Goal: Task Accomplishment & Management: Manage account settings

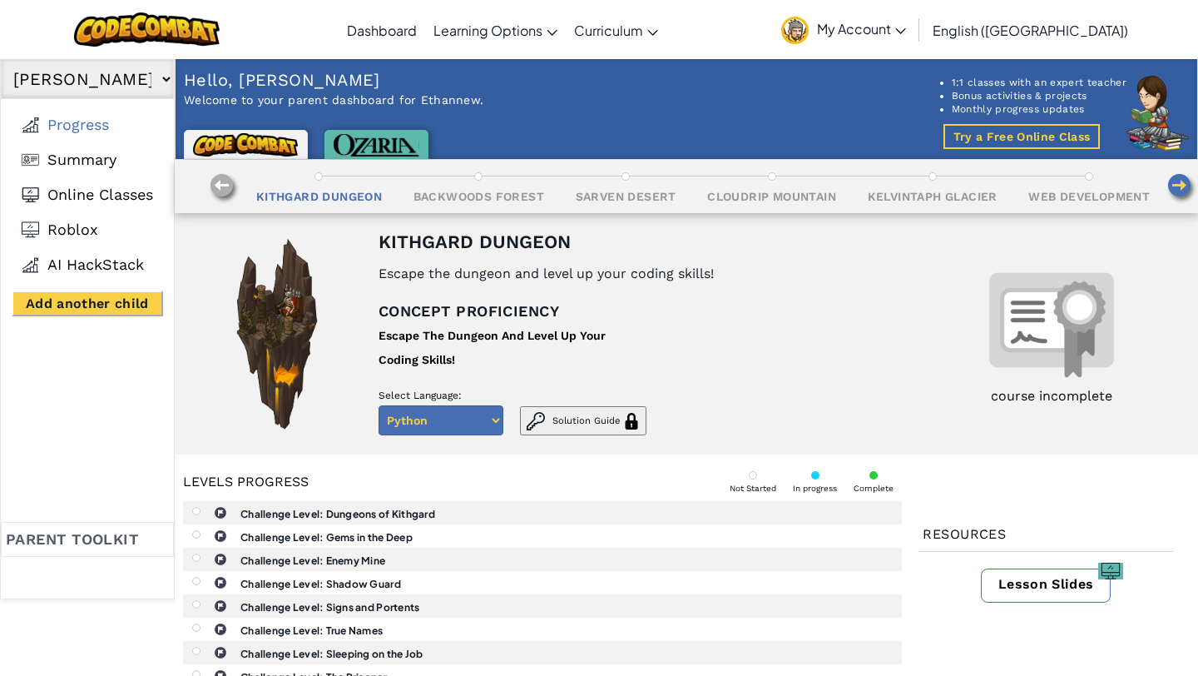
click at [906, 32] on span "My Account" at bounding box center [861, 28] width 89 height 17
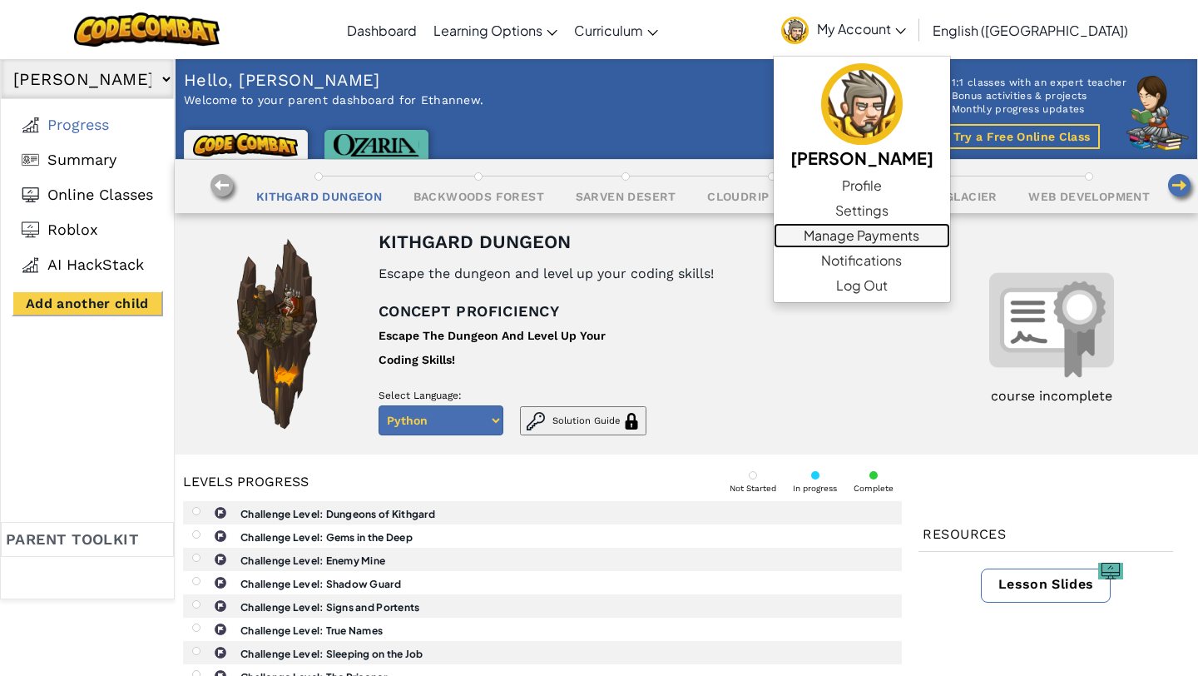
click at [950, 240] on link "Manage Payments" at bounding box center [862, 235] width 176 height 25
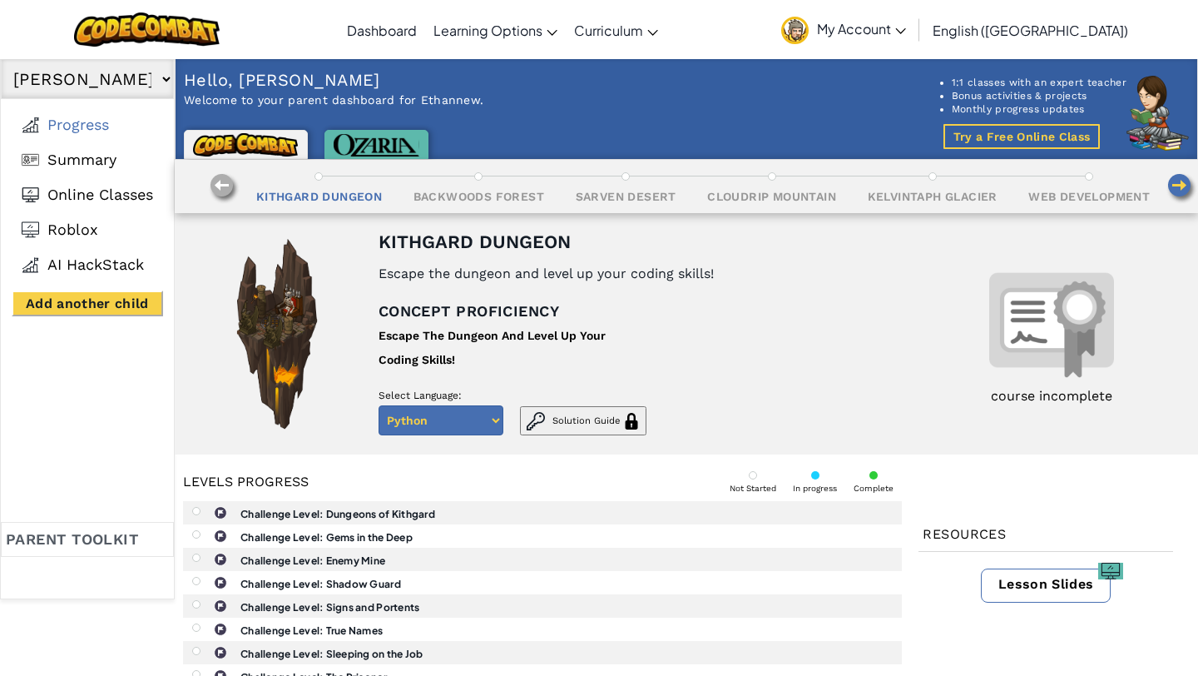
click at [906, 29] on span "My Account" at bounding box center [861, 28] width 89 height 17
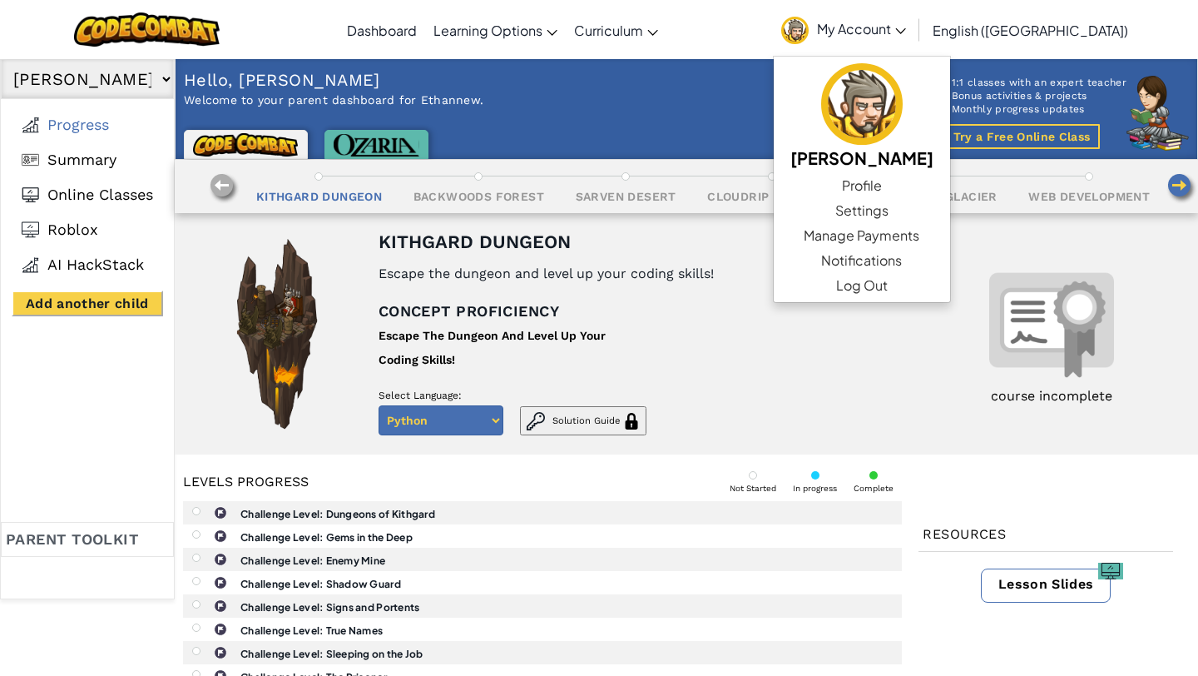
click at [906, 29] on span "My Account" at bounding box center [861, 28] width 89 height 17
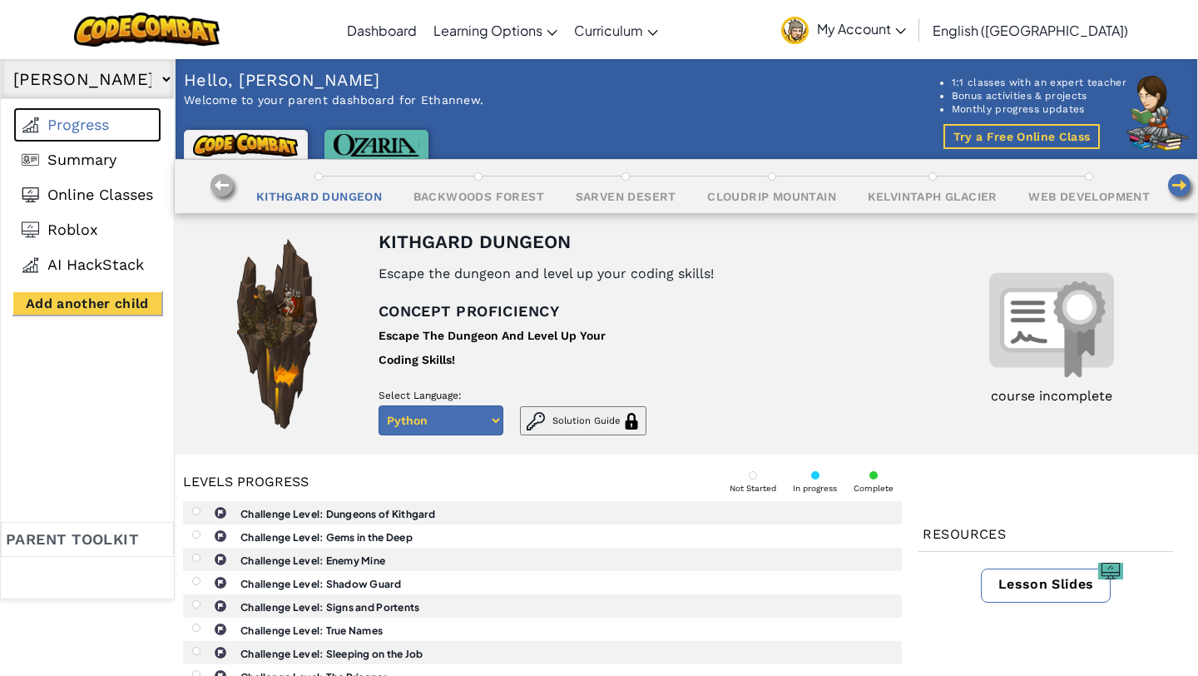
click at [53, 137] on li "Progress" at bounding box center [87, 124] width 148 height 35
click at [62, 166] on span "Summary" at bounding box center [81, 160] width 69 height 18
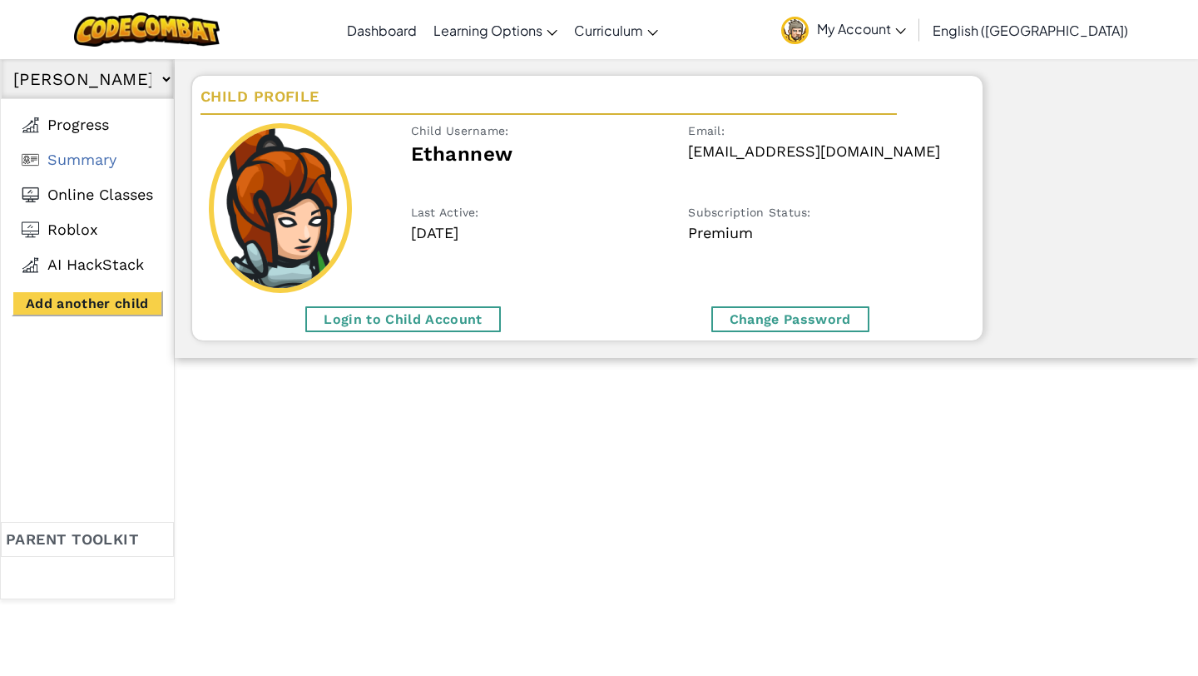
click at [408, 316] on div "Login to Child Account" at bounding box center [402, 319] width 195 height 26
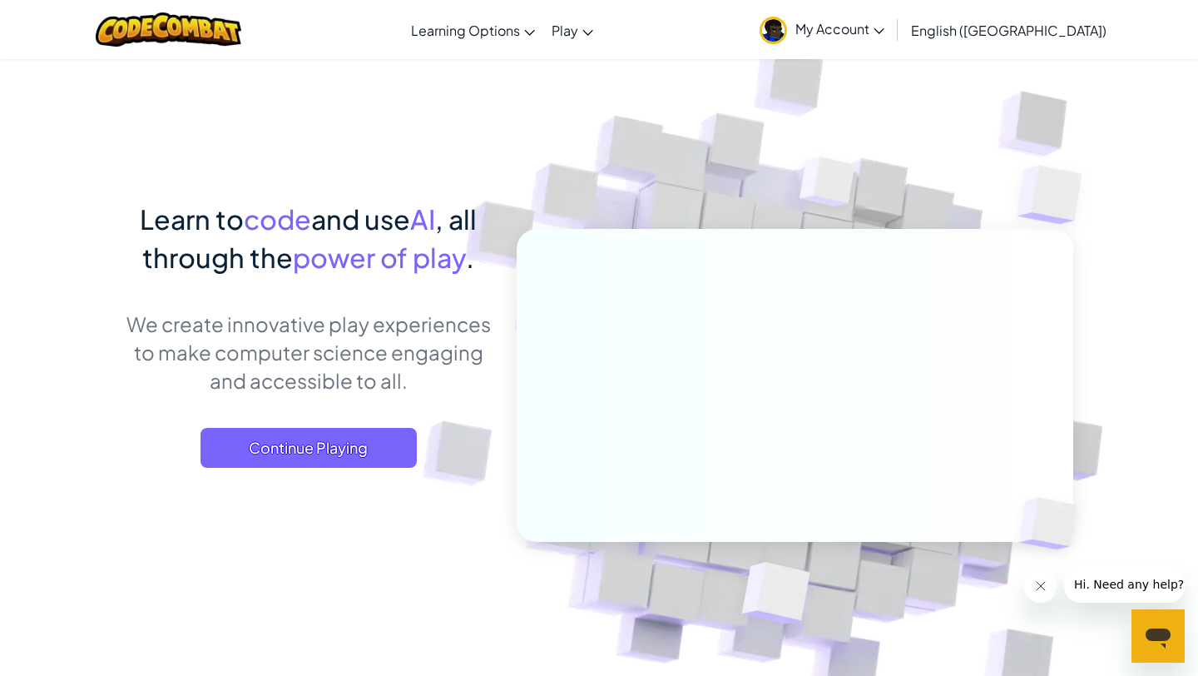
click at [885, 32] on span "My Account" at bounding box center [839, 28] width 89 height 17
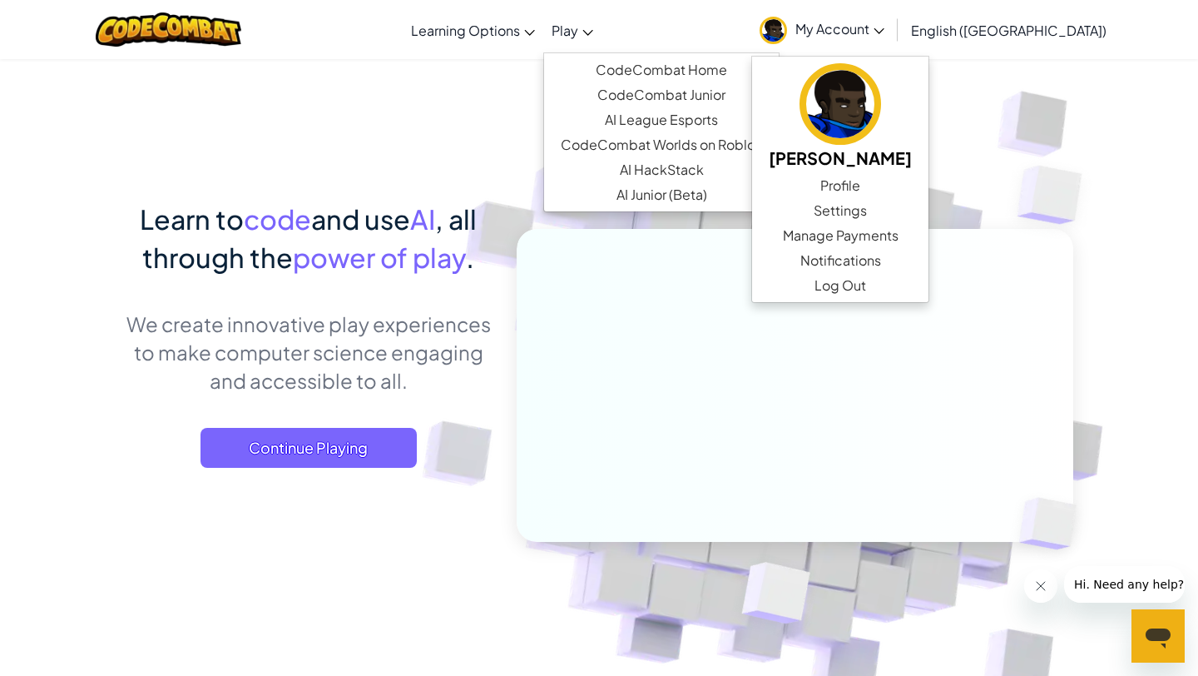
click at [578, 33] on span "Play" at bounding box center [565, 30] width 27 height 17
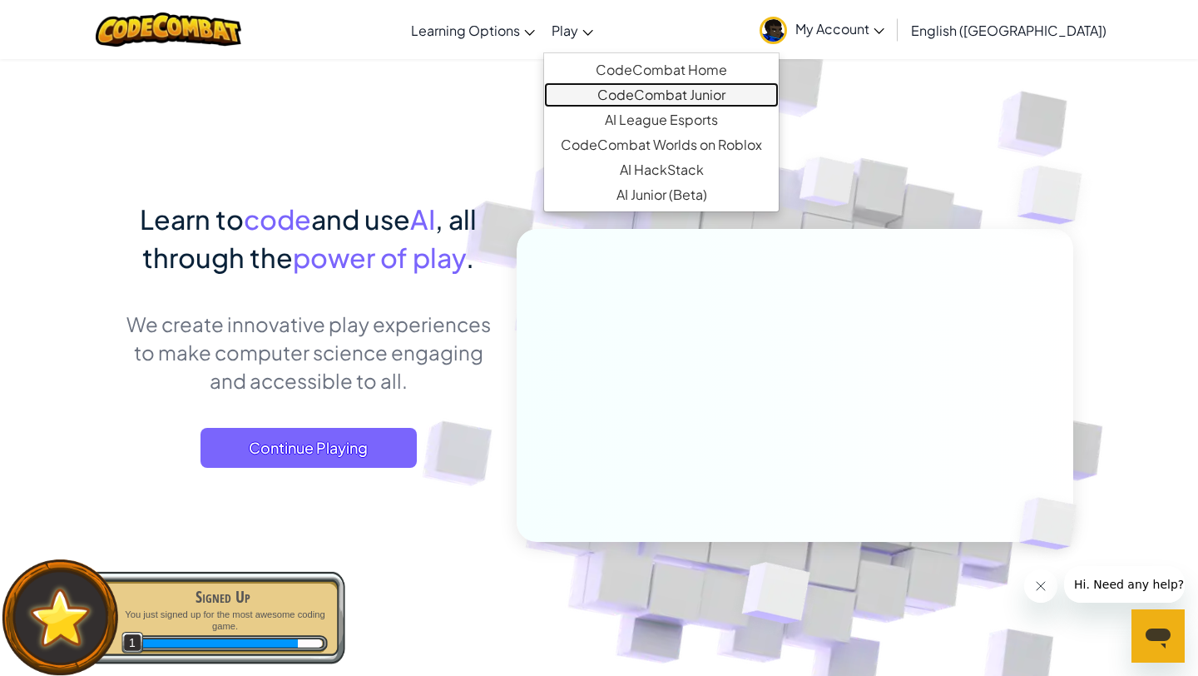
click at [683, 82] on link "CodeCombat Junior" at bounding box center [661, 94] width 235 height 25
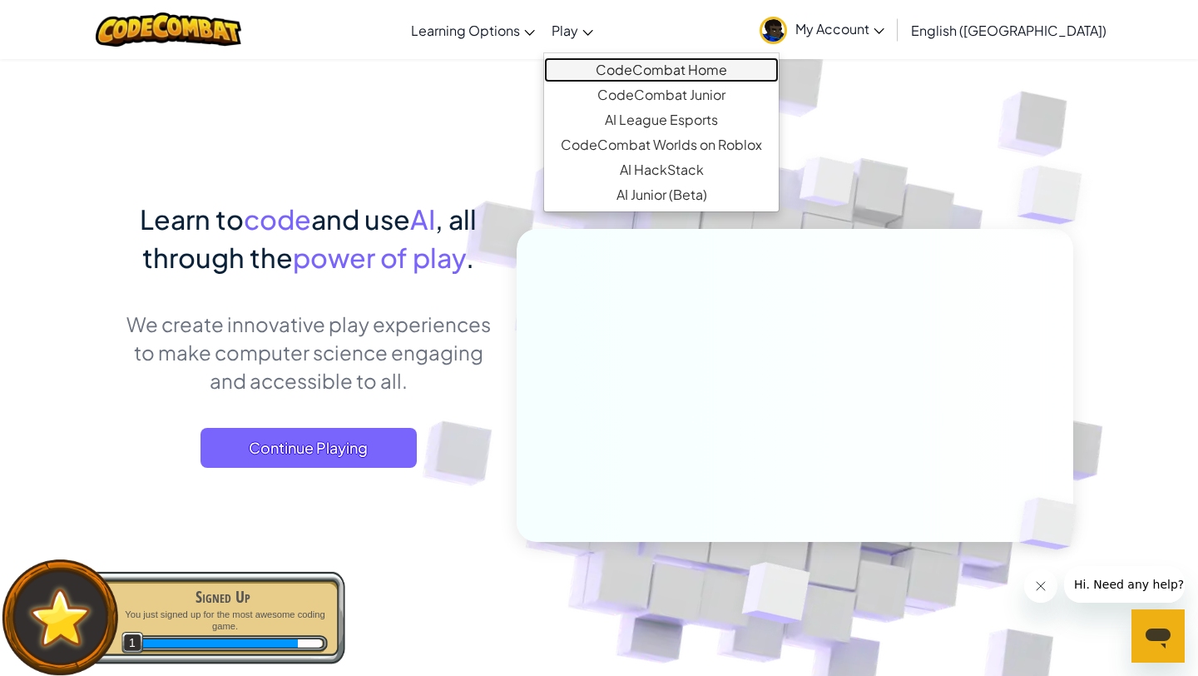
click at [667, 72] on link "CodeCombat Home" at bounding box center [661, 69] width 235 height 25
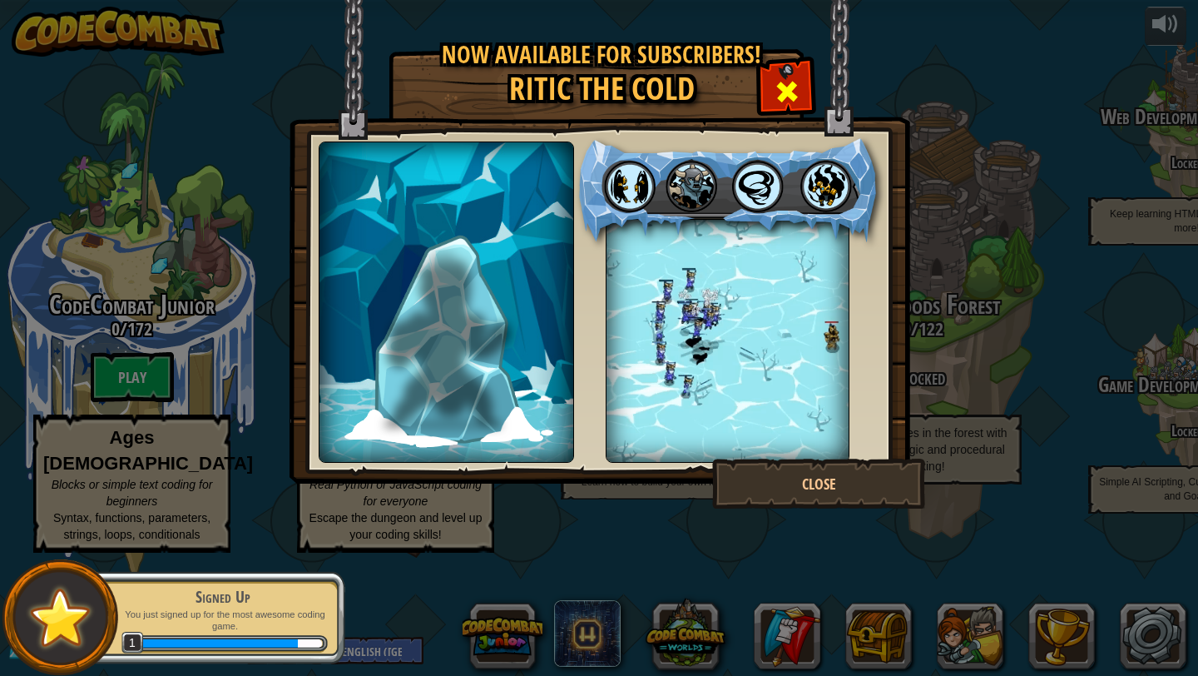
click at [784, 96] on span at bounding box center [787, 91] width 27 height 27
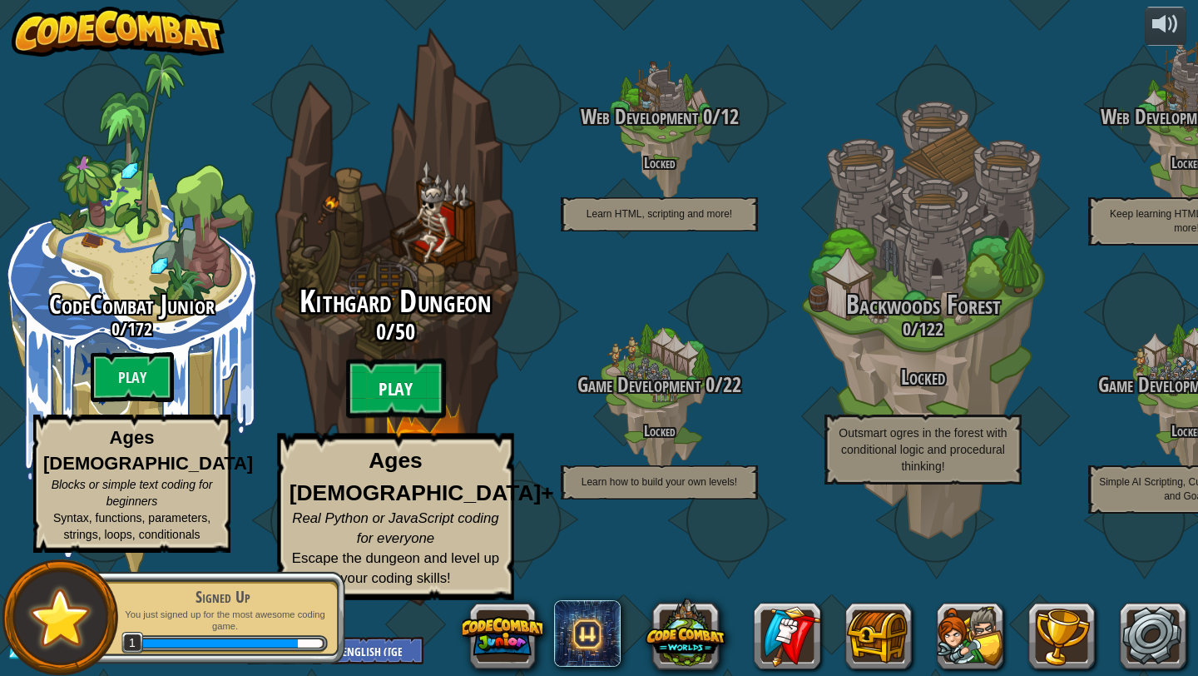
click at [420, 419] on btn "Play" at bounding box center [396, 389] width 100 height 60
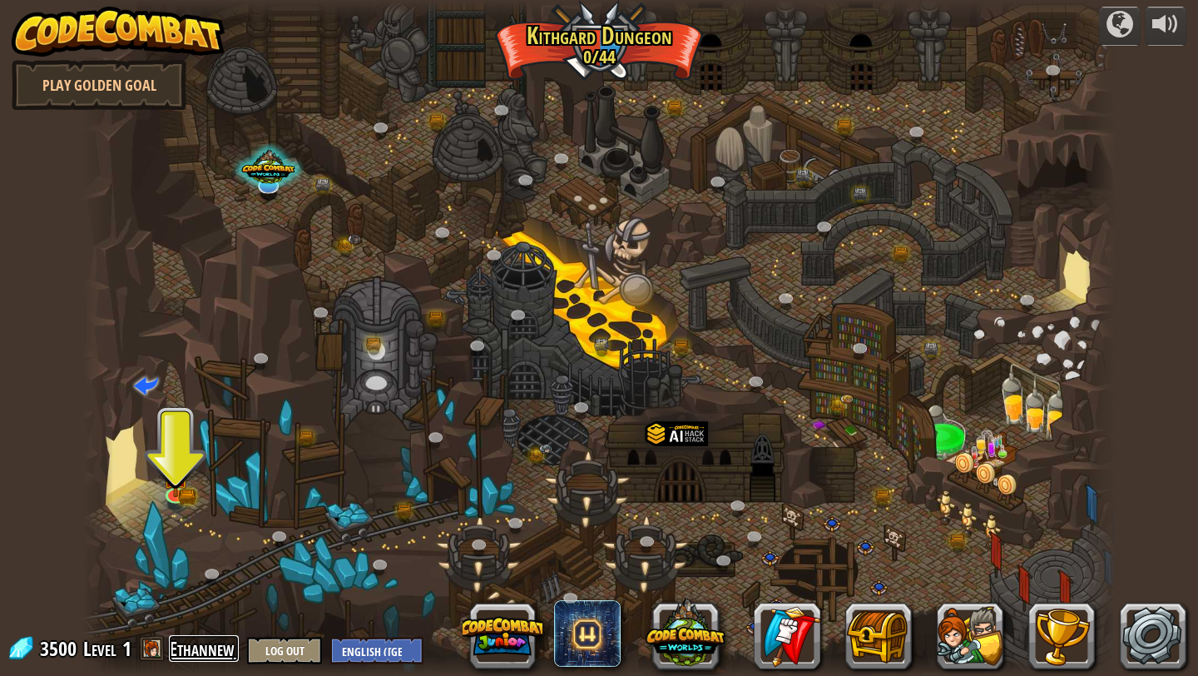
click at [176, 657] on link "Ethannew" at bounding box center [204, 648] width 70 height 27
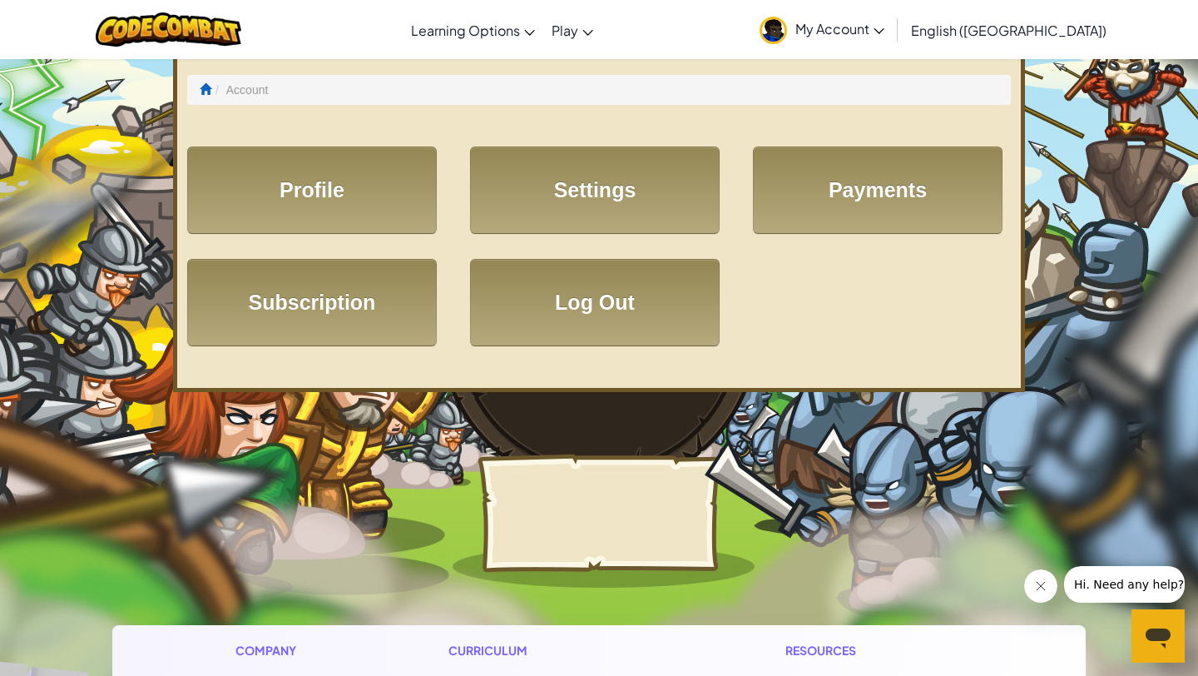
click at [893, 42] on link "My Account" at bounding box center [821, 29] width 141 height 52
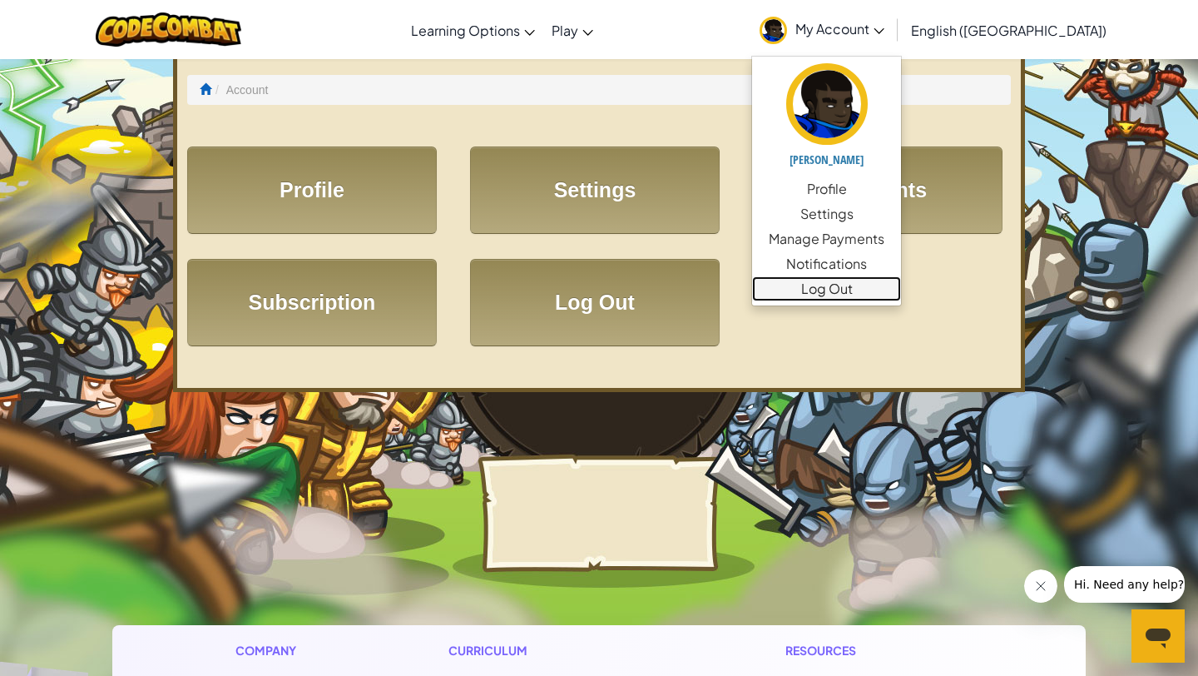
click at [901, 290] on link "Log Out" at bounding box center [826, 288] width 149 height 25
